Goal: Task Accomplishment & Management: Manage account settings

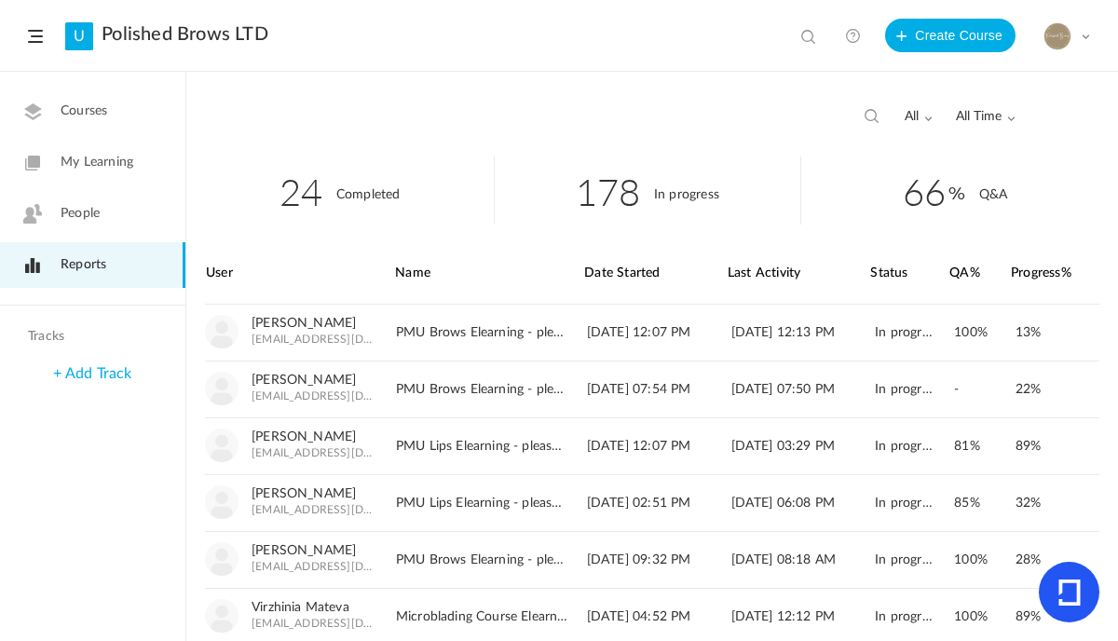
click at [73, 202] on link "People" at bounding box center [92, 214] width 185 height 46
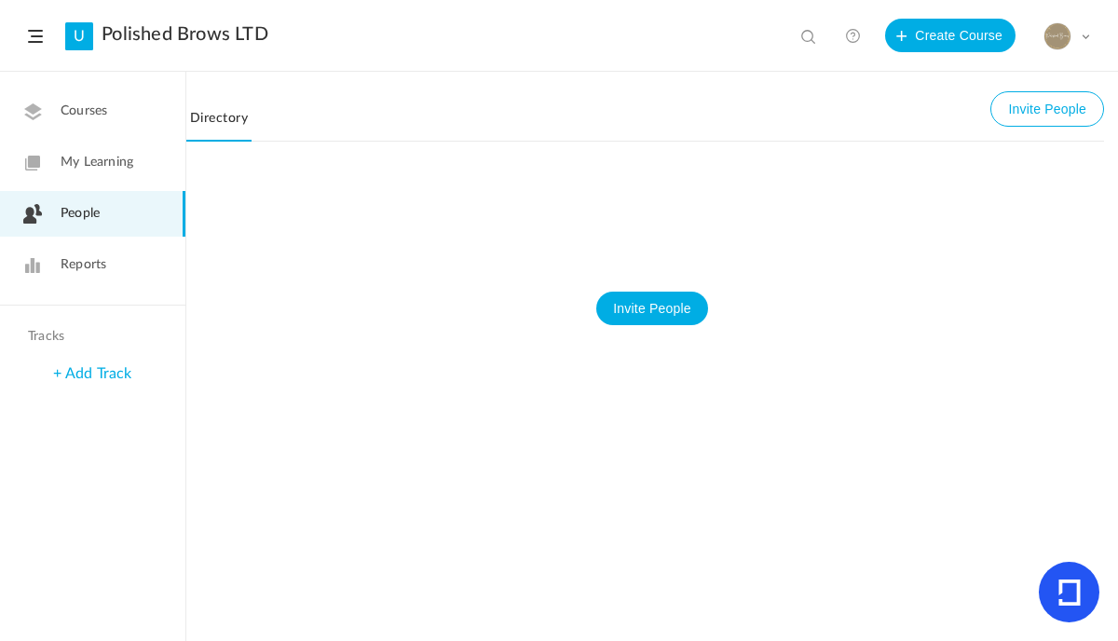
click at [73, 202] on link "People" at bounding box center [92, 214] width 185 height 46
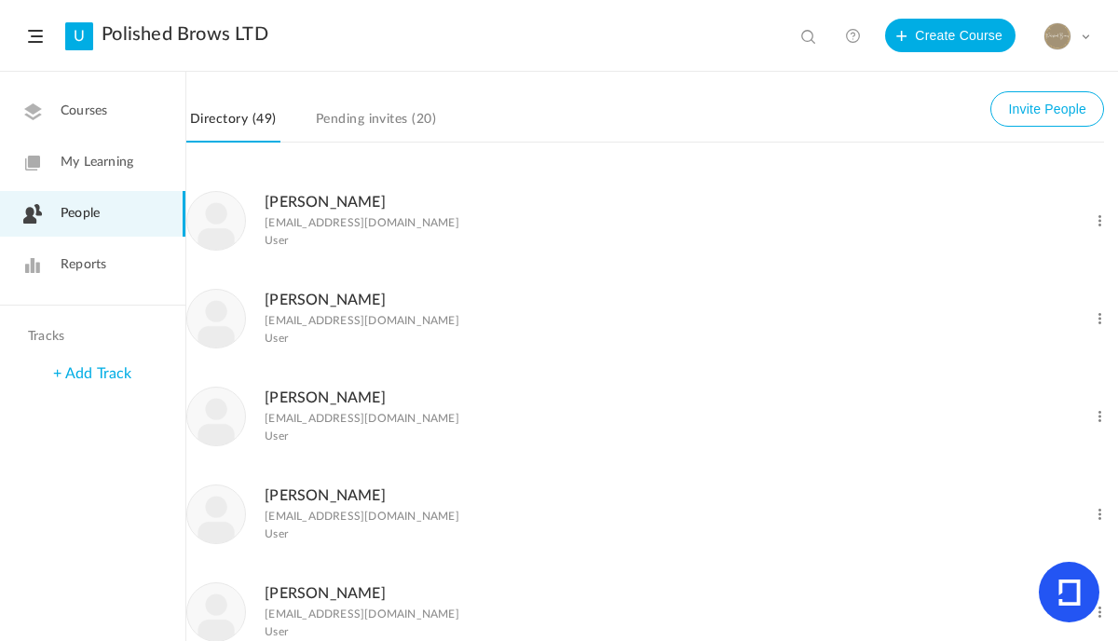
click at [382, 133] on link "Pending invites (20)" at bounding box center [376, 124] width 128 height 35
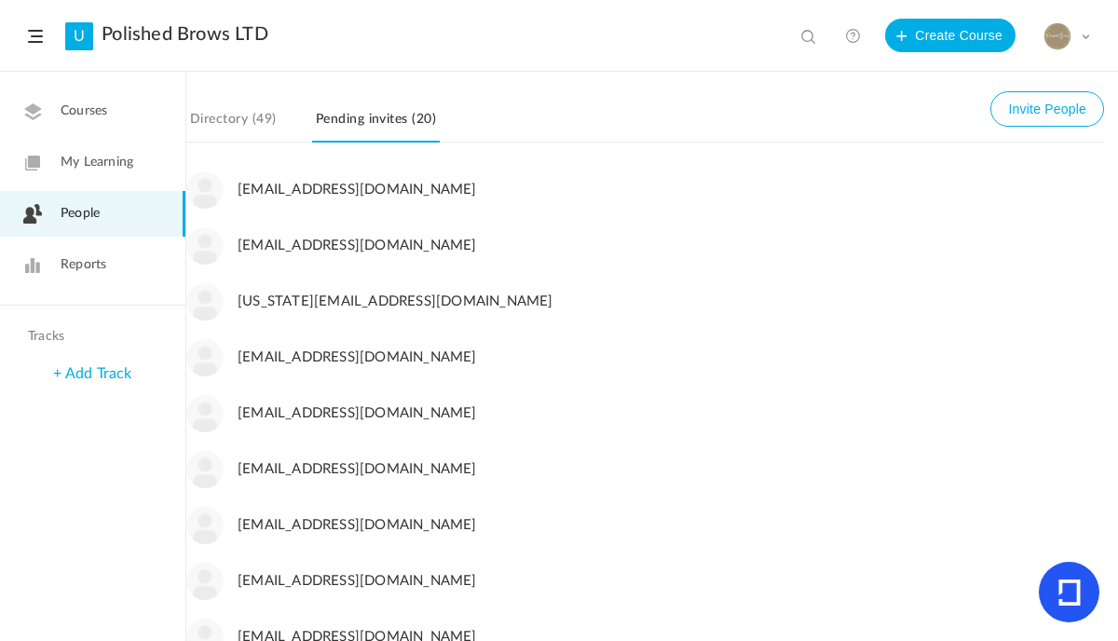
click at [542, 108] on nav "Directory (49) Invite People Pending invites (20)" at bounding box center [645, 123] width 918 height 37
click at [564, 34] on header "U Polished Brows LTD View all No results Create Course My Profile University Se…" at bounding box center [559, 36] width 1118 height 72
click at [61, 226] on link "People" at bounding box center [92, 214] width 185 height 46
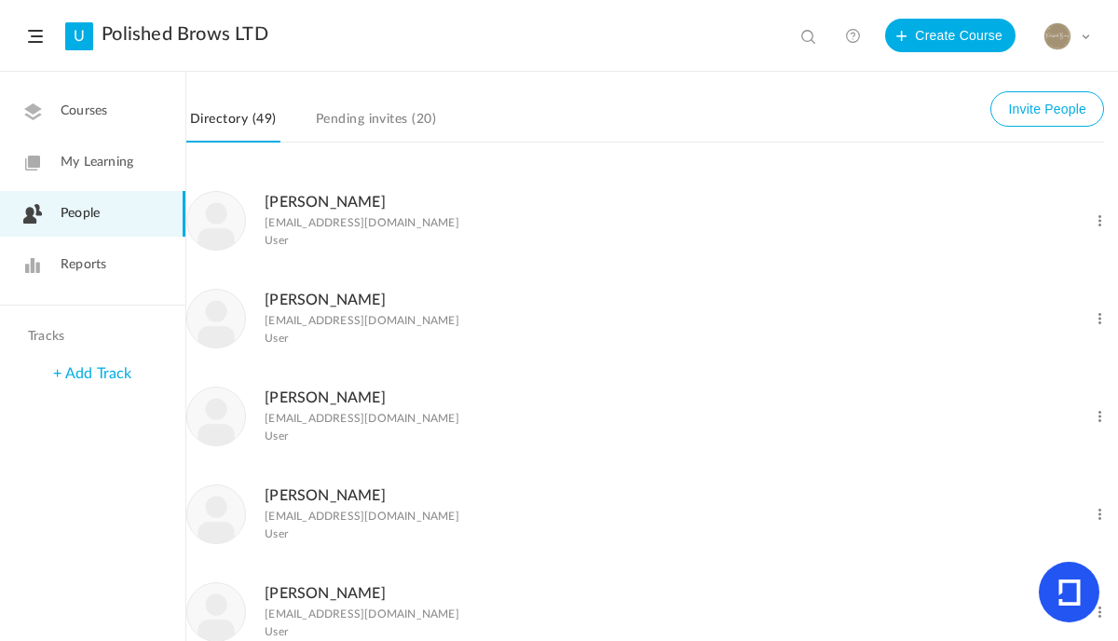
click at [607, 42] on header "U Polished Brows LTD View all No results Create Course My Profile University Se…" at bounding box center [559, 36] width 1118 height 72
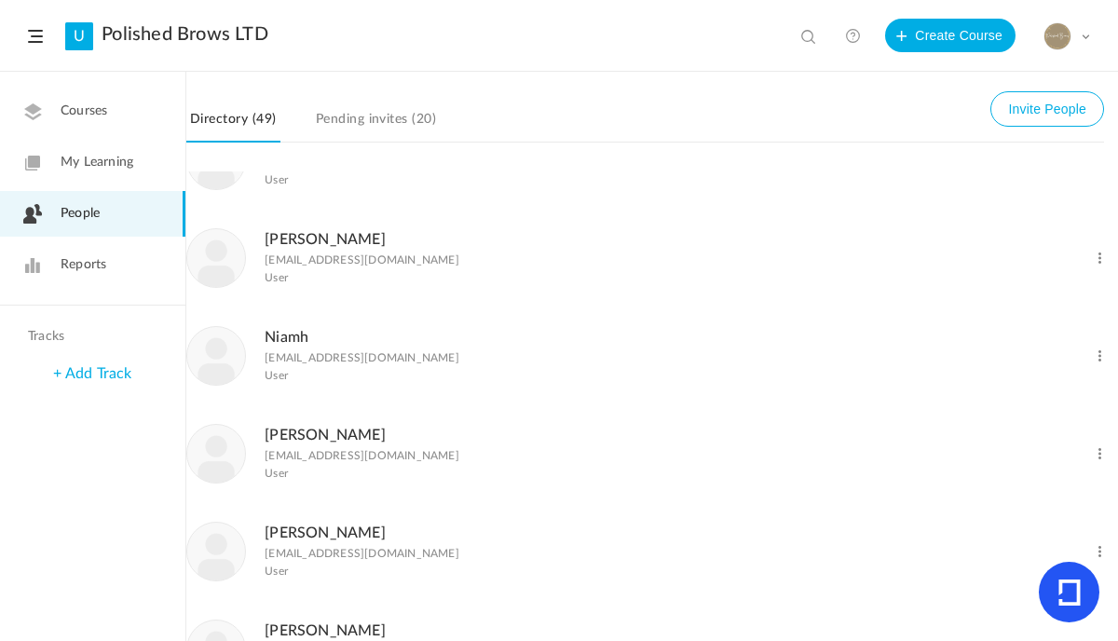
scroll to position [2999, 0]
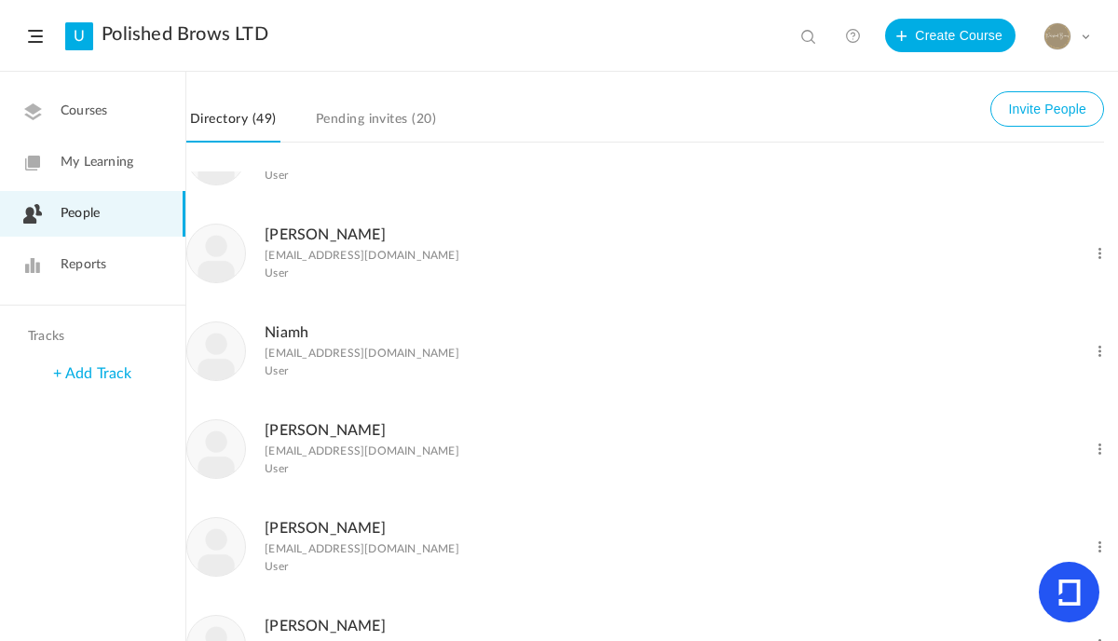
click at [1091, 165] on span at bounding box center [1100, 156] width 18 height 18
click at [1043, 249] on link "Delete User" at bounding box center [1039, 231] width 138 height 34
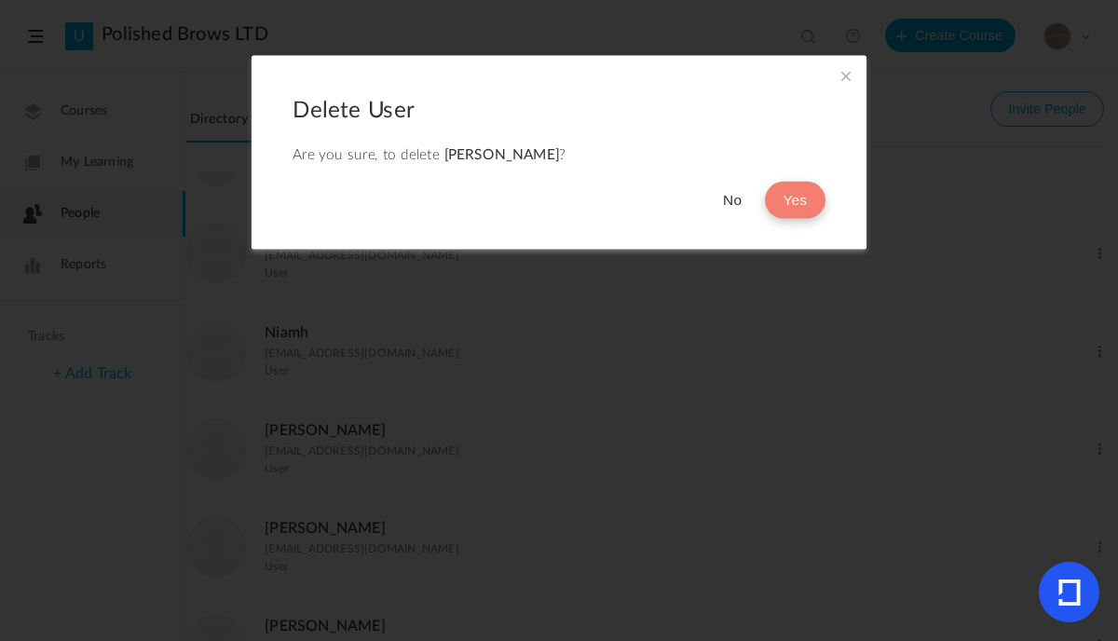
click at [817, 209] on button "Yes" at bounding box center [795, 200] width 61 height 37
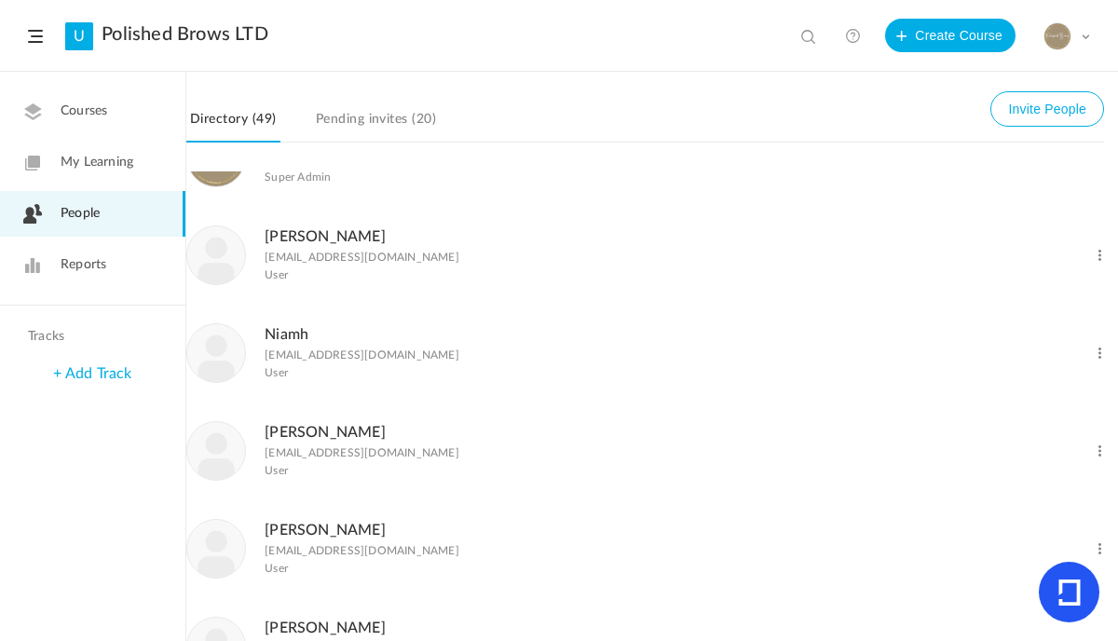
click at [1091, 265] on span at bounding box center [1100, 256] width 18 height 18
click at [1022, 348] on link "Delete User" at bounding box center [1039, 331] width 138 height 34
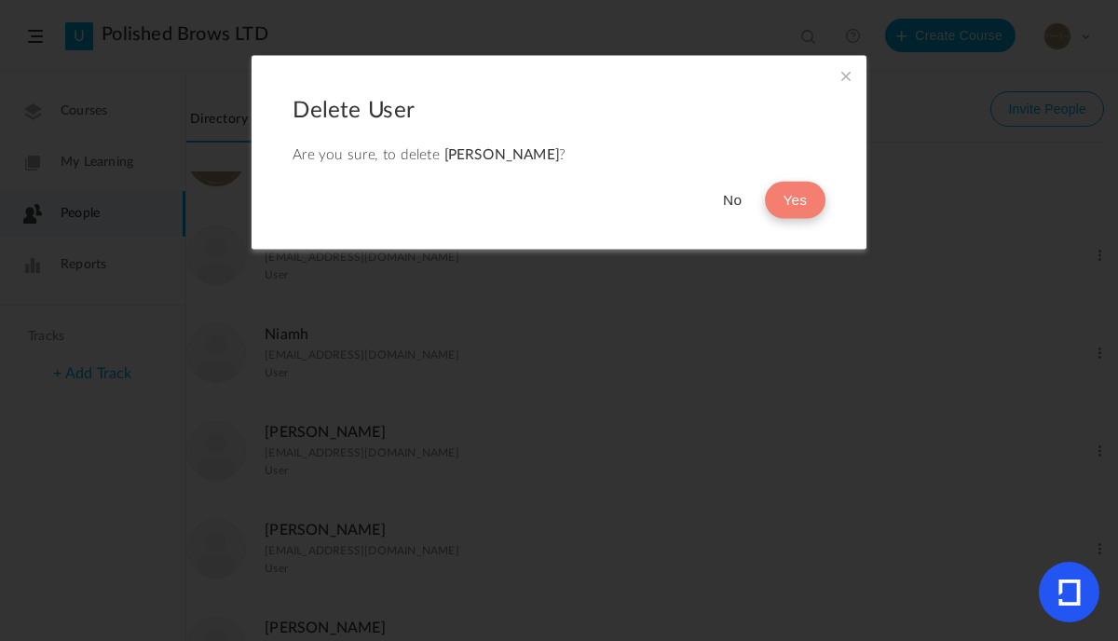
click at [798, 195] on button "Yes" at bounding box center [795, 200] width 61 height 37
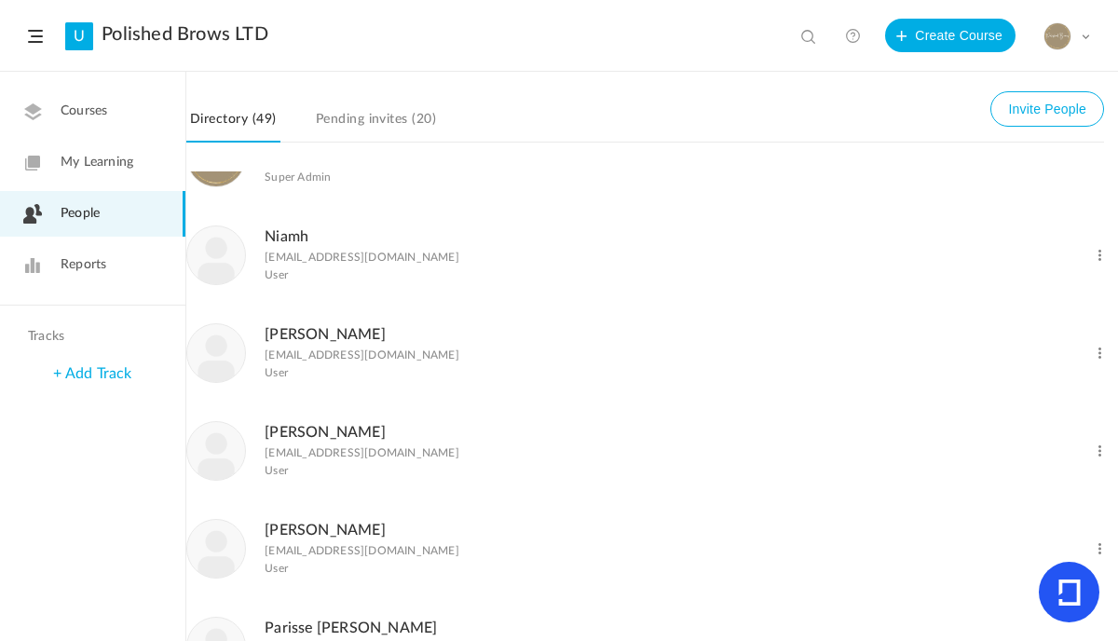
click at [67, 216] on span "People" at bounding box center [80, 214] width 39 height 20
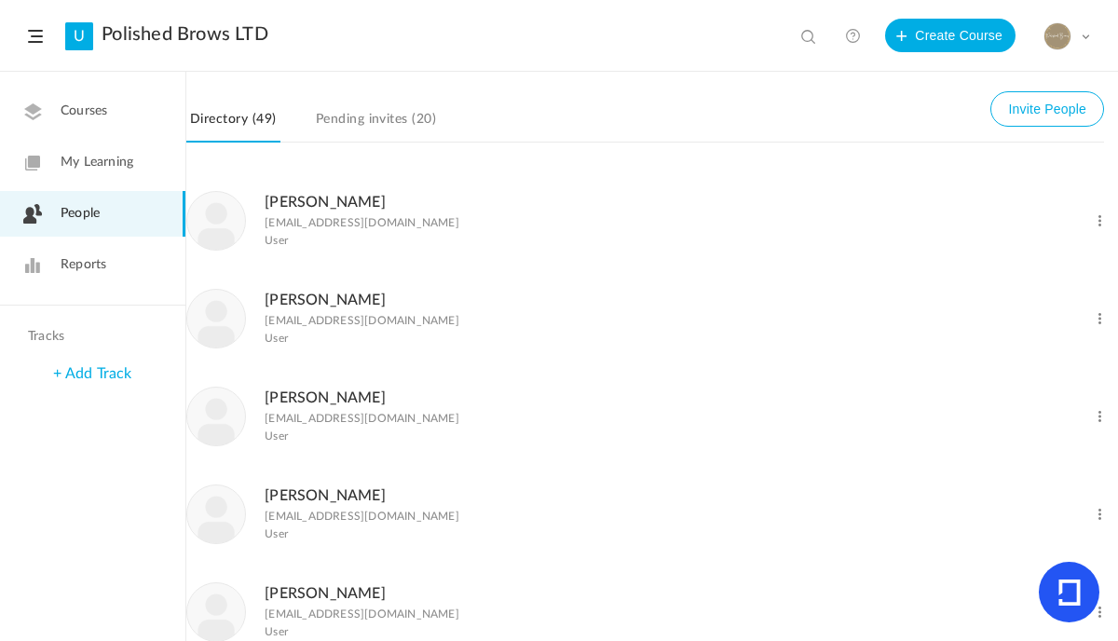
click at [104, 126] on link "Courses" at bounding box center [92, 111] width 185 height 46
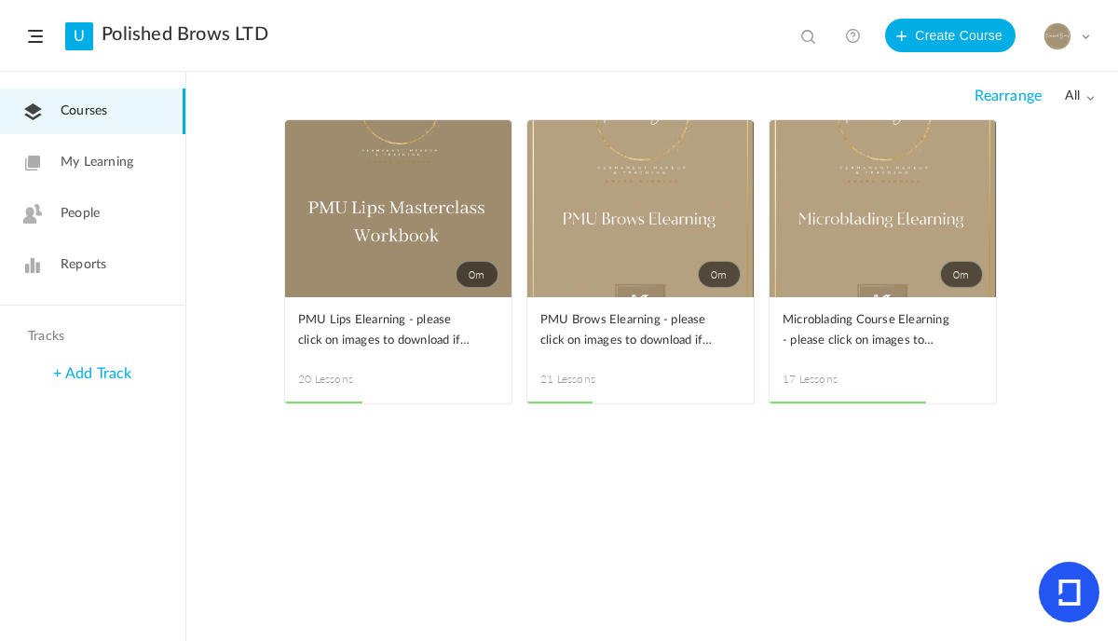
click at [0, 88] on link "Courses" at bounding box center [92, 111] width 185 height 46
click at [1087, 40] on span at bounding box center [1085, 36] width 9 height 9
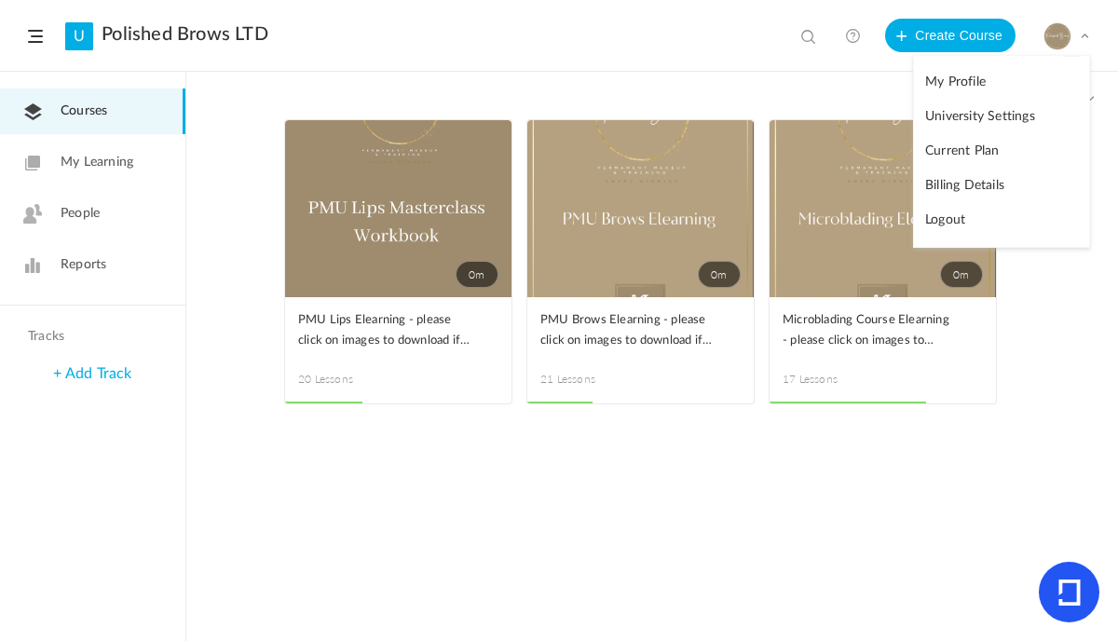
click at [998, 215] on link "Logout" at bounding box center [1001, 220] width 175 height 34
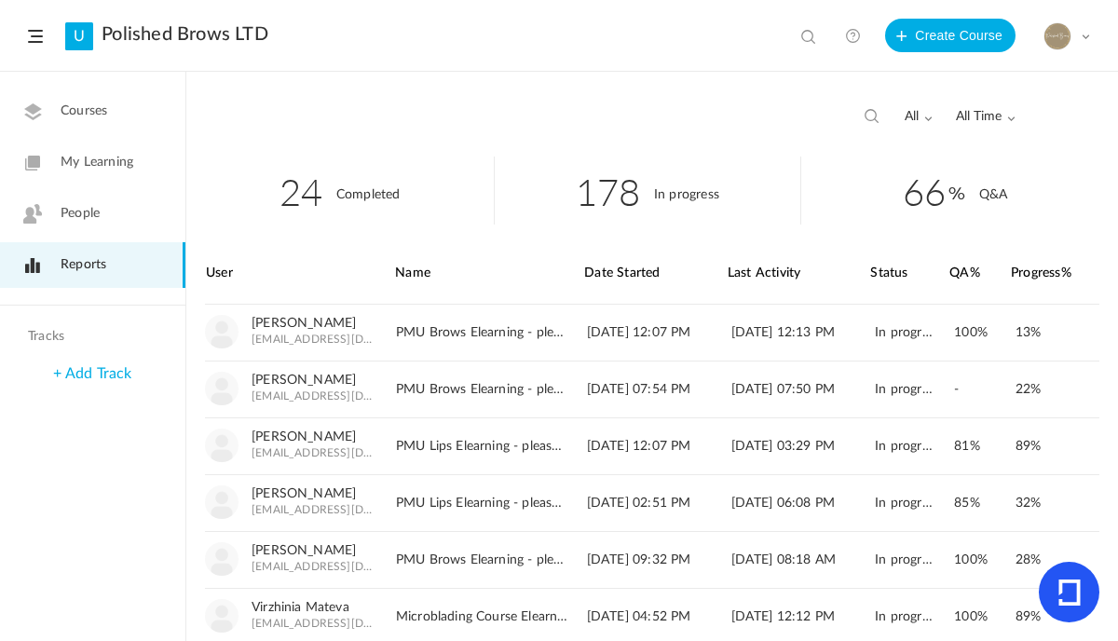
scroll to position [212, 0]
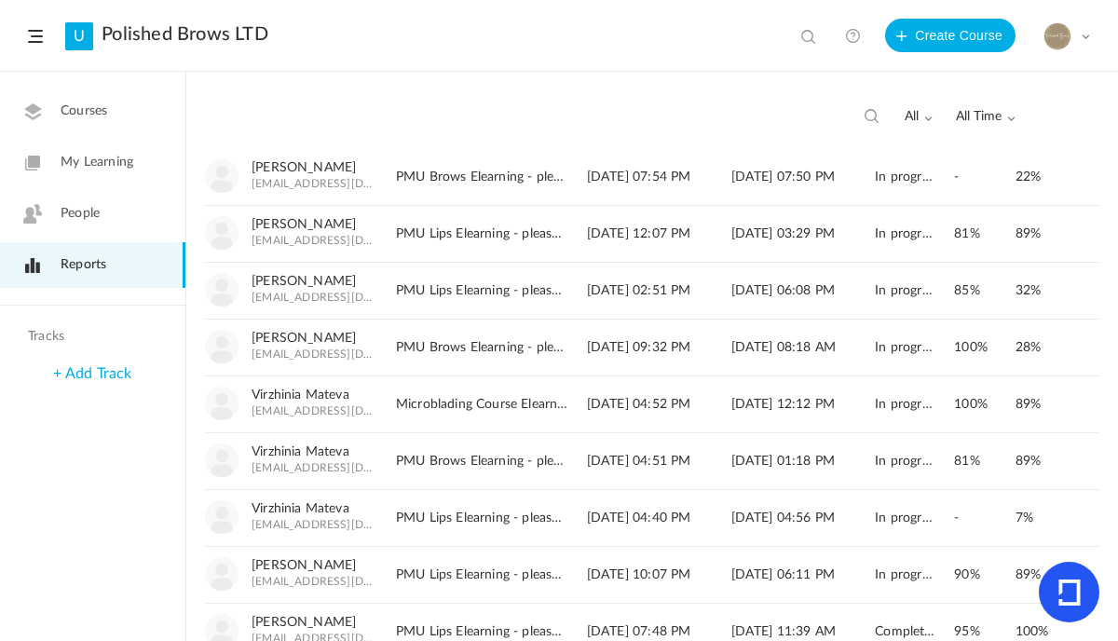
click at [1087, 38] on span at bounding box center [1085, 36] width 9 height 9
click at [964, 224] on link "Logout" at bounding box center [1001, 220] width 175 height 34
